Goal: Find specific page/section: Find specific page/section

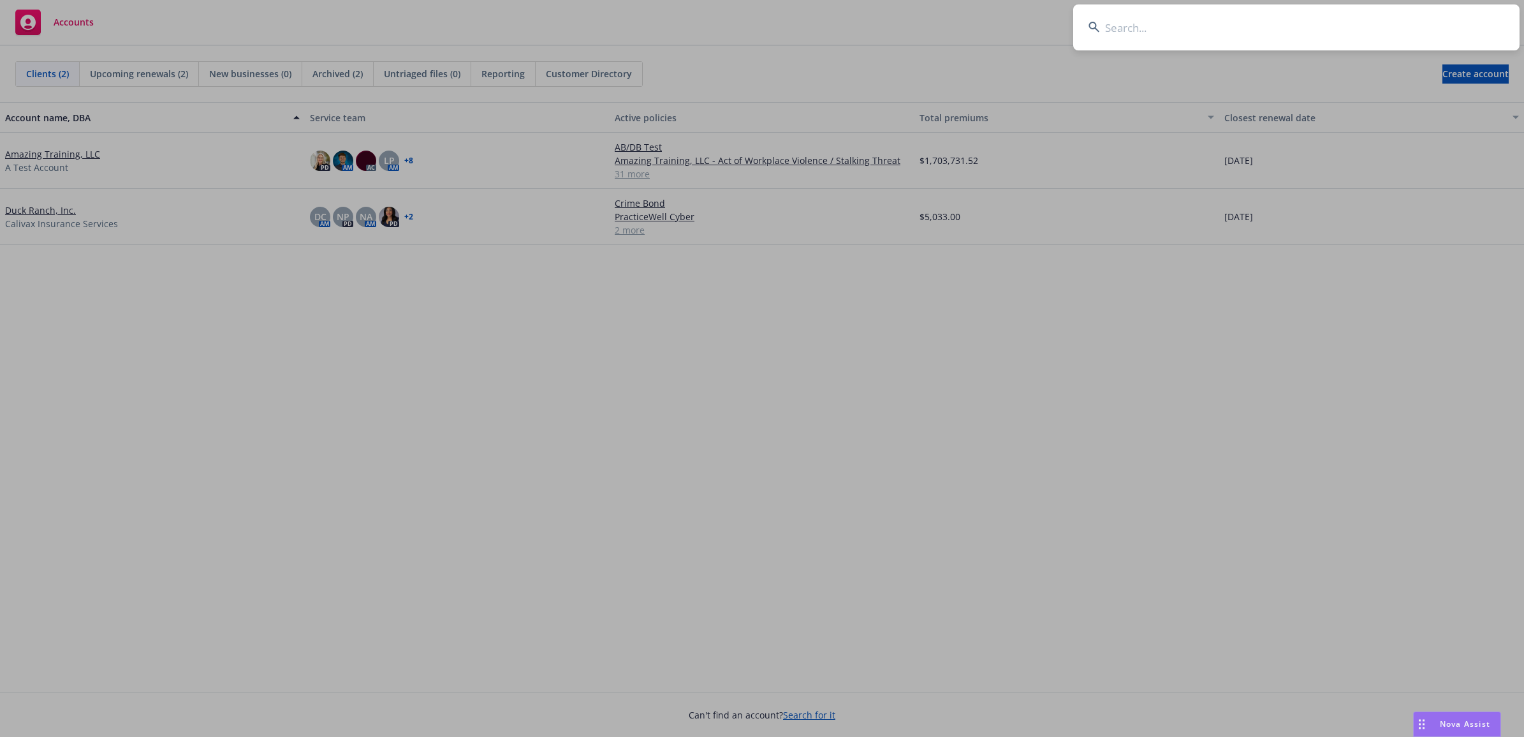
click at [1244, 17] on input at bounding box center [1296, 27] width 446 height 46
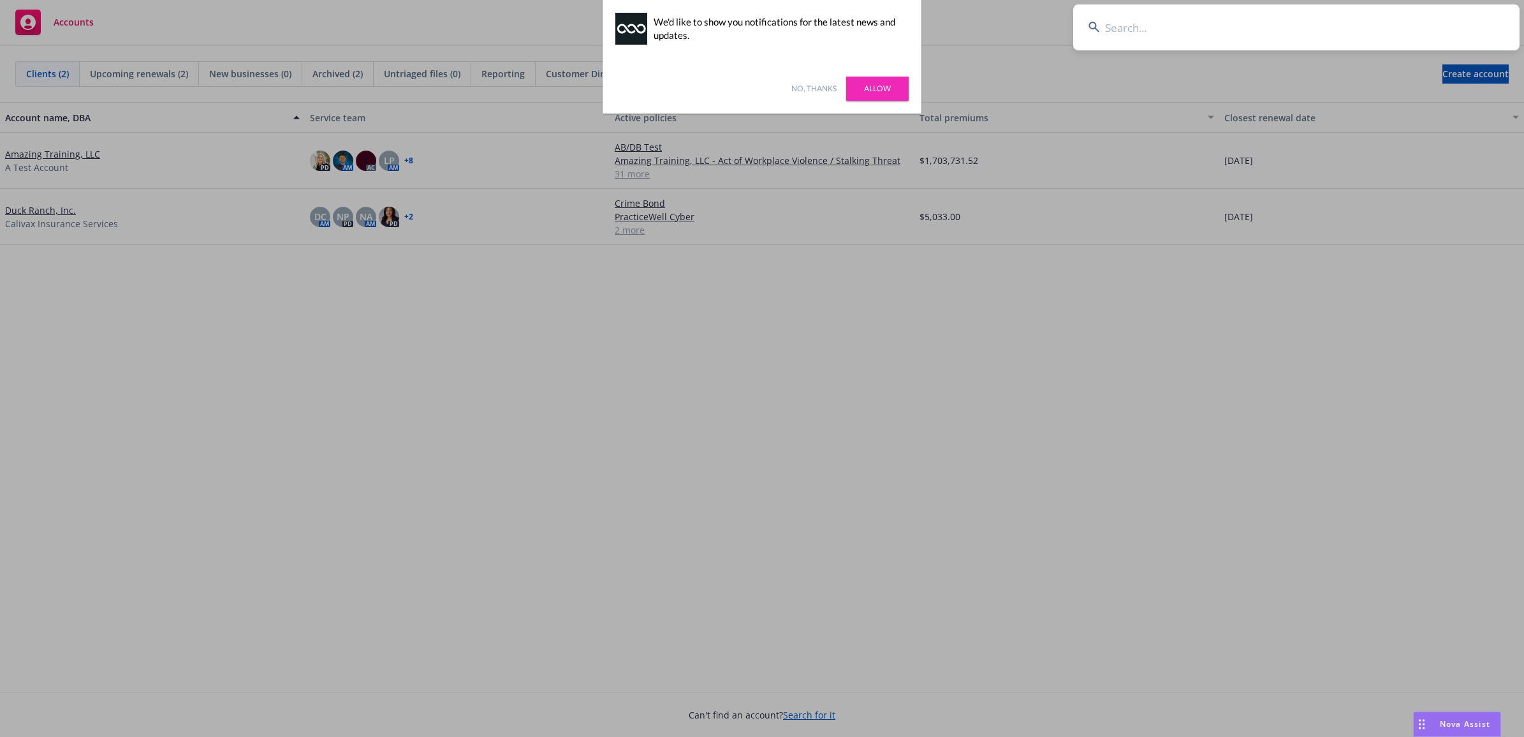
click at [1108, 36] on input at bounding box center [1296, 27] width 446 height 46
paste input "C2404BAM6300202401"
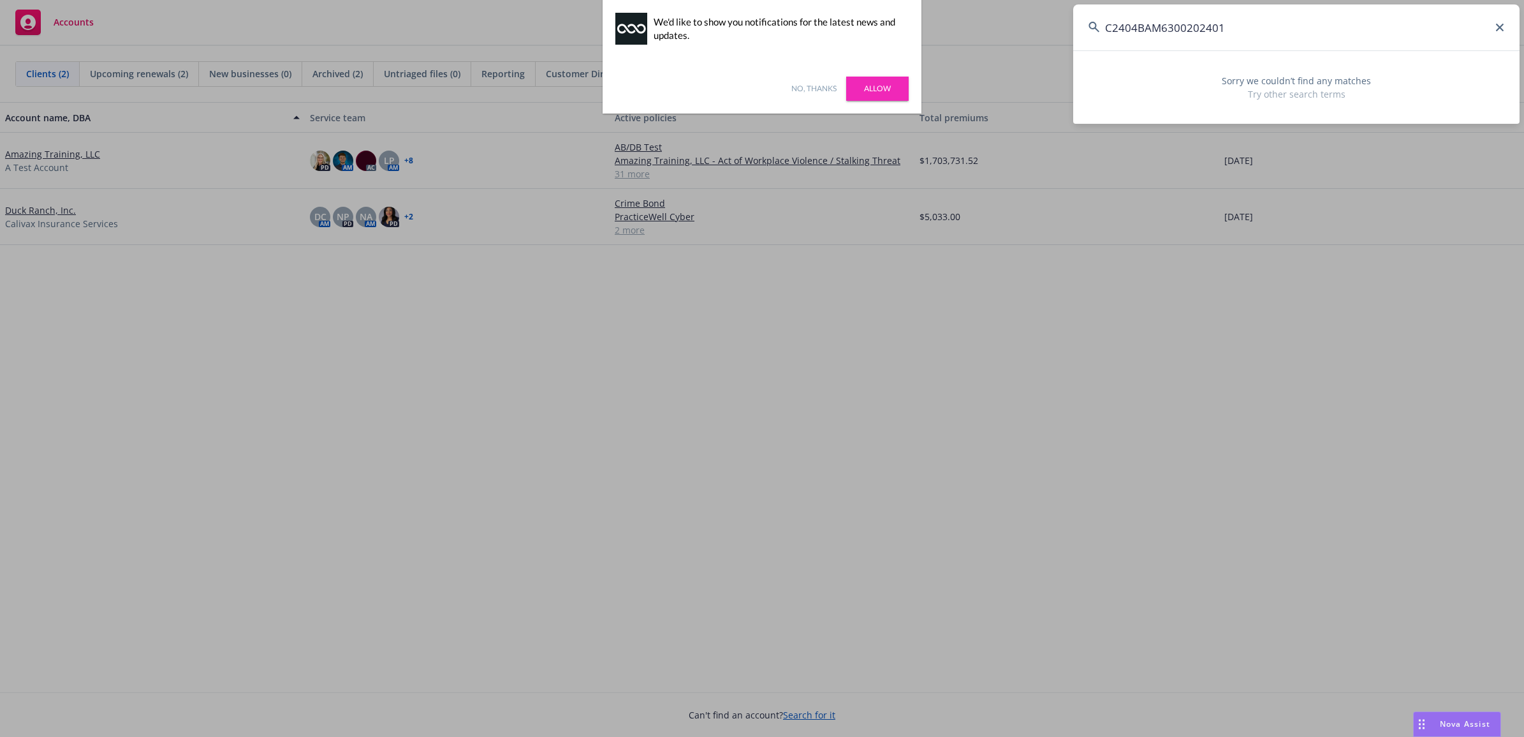
type input "C2404BAM6300202401"
